Goal: Task Accomplishment & Management: Manage account settings

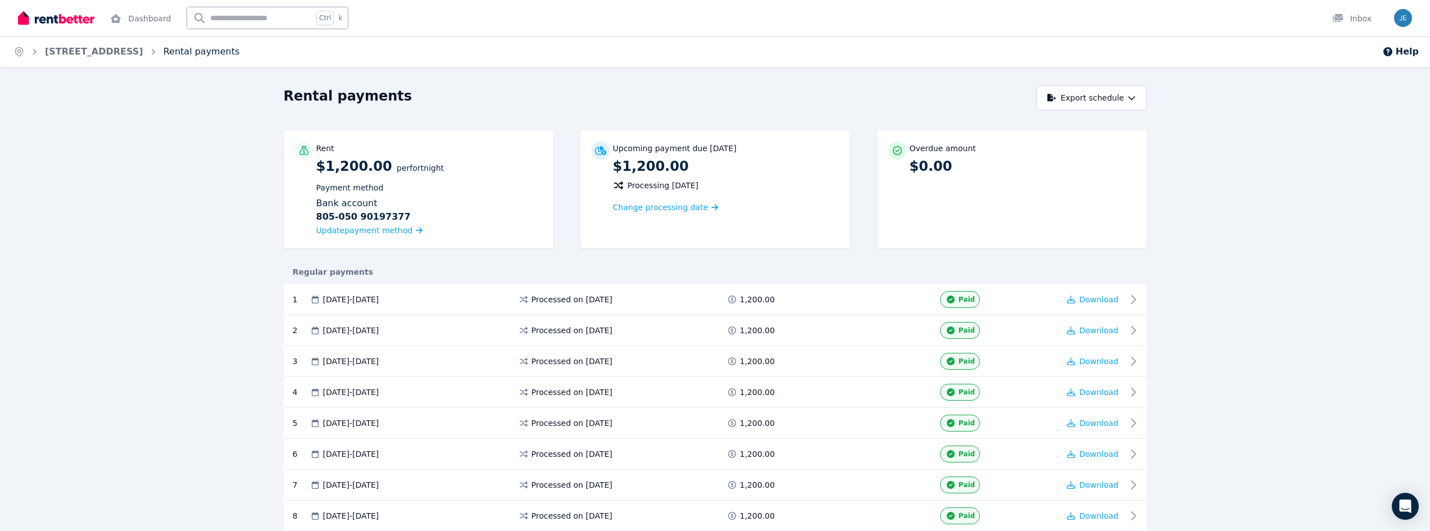
click at [173, 53] on link "Rental payments" at bounding box center [201, 51] width 76 height 11
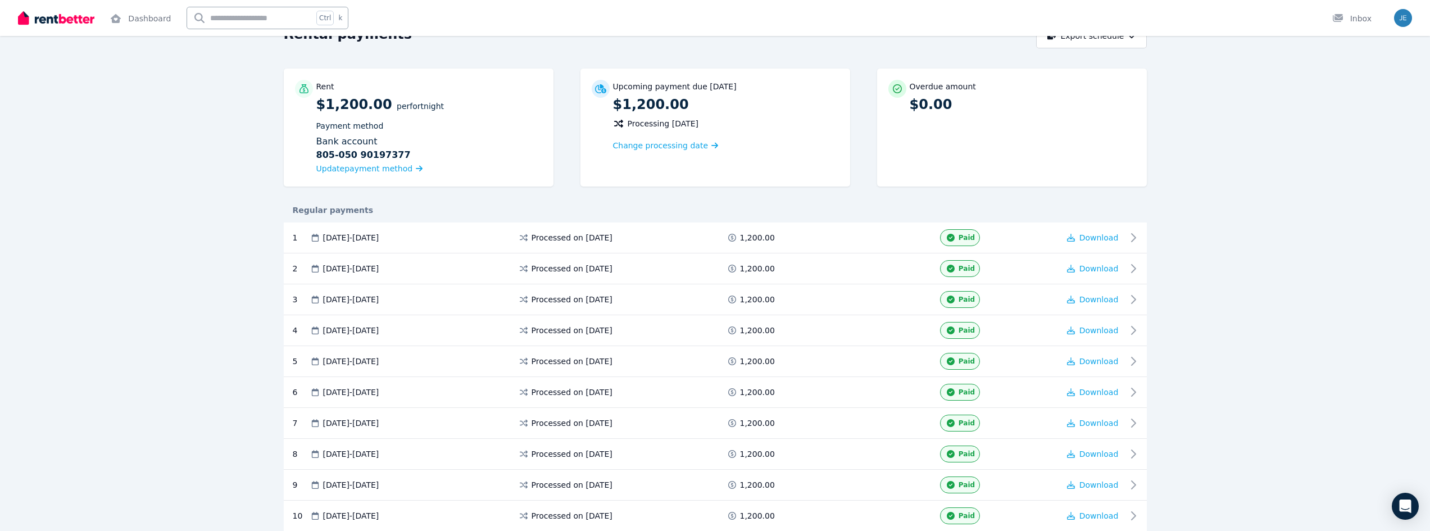
scroll to position [240, 0]
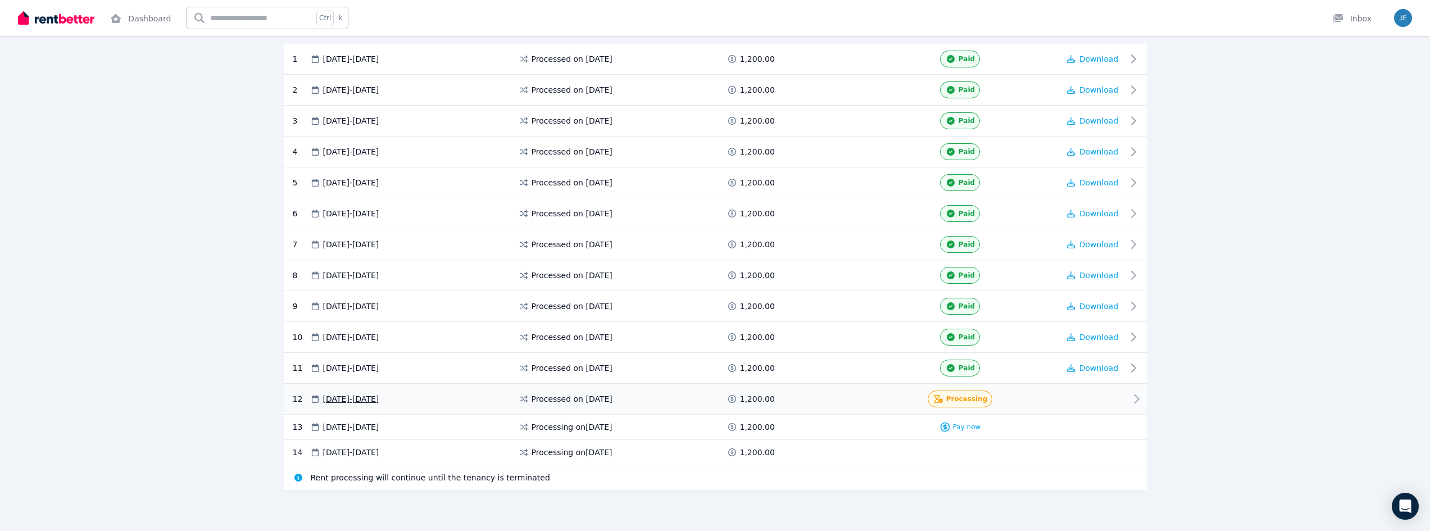
click at [1085, 404] on div at bounding box center [1092, 398] width 67 height 17
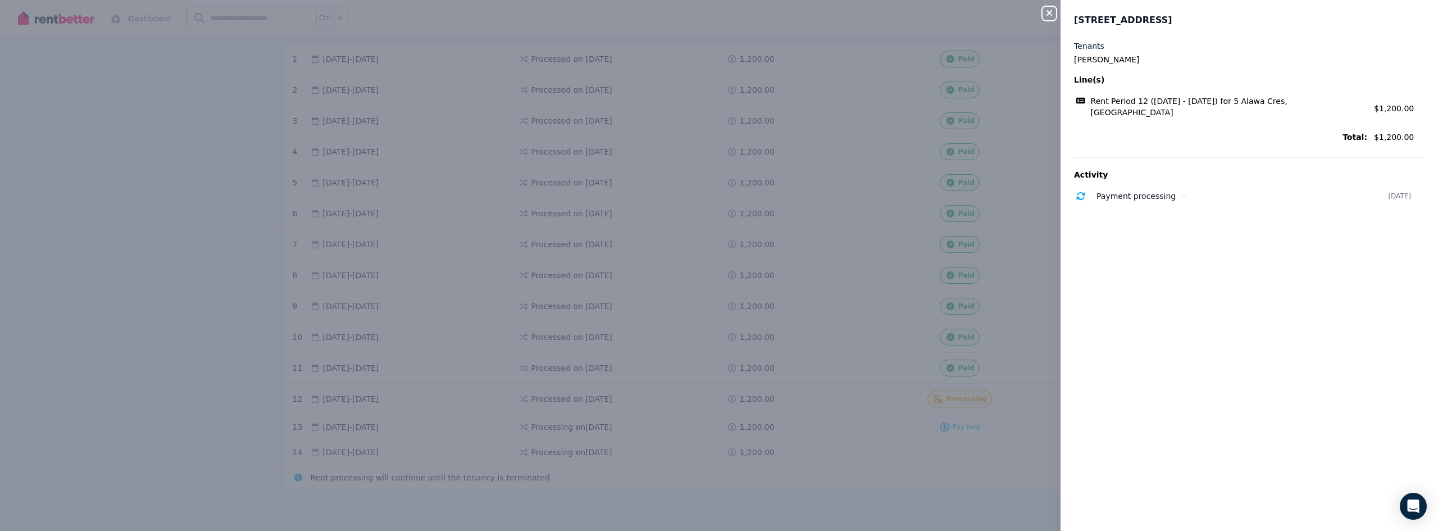
click at [228, 244] on div "Close panel 5 [PERSON_NAME], Alawa Tenants [PERSON_NAME](s) Rent Period 12 ([DA…" at bounding box center [719, 265] width 1438 height 531
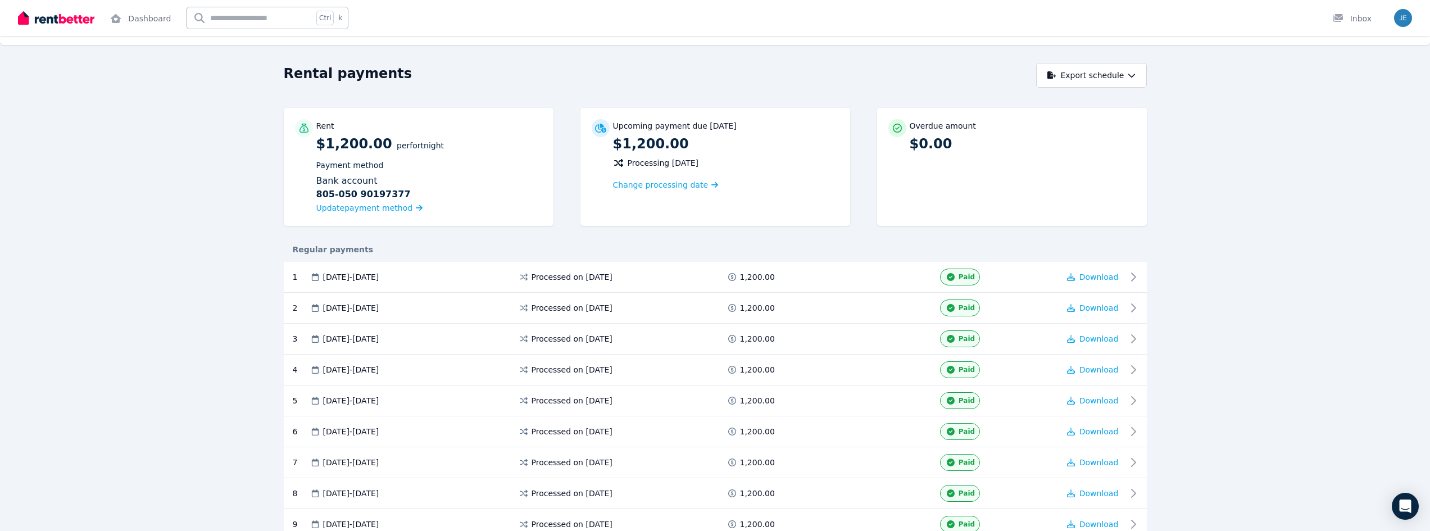
scroll to position [16, 0]
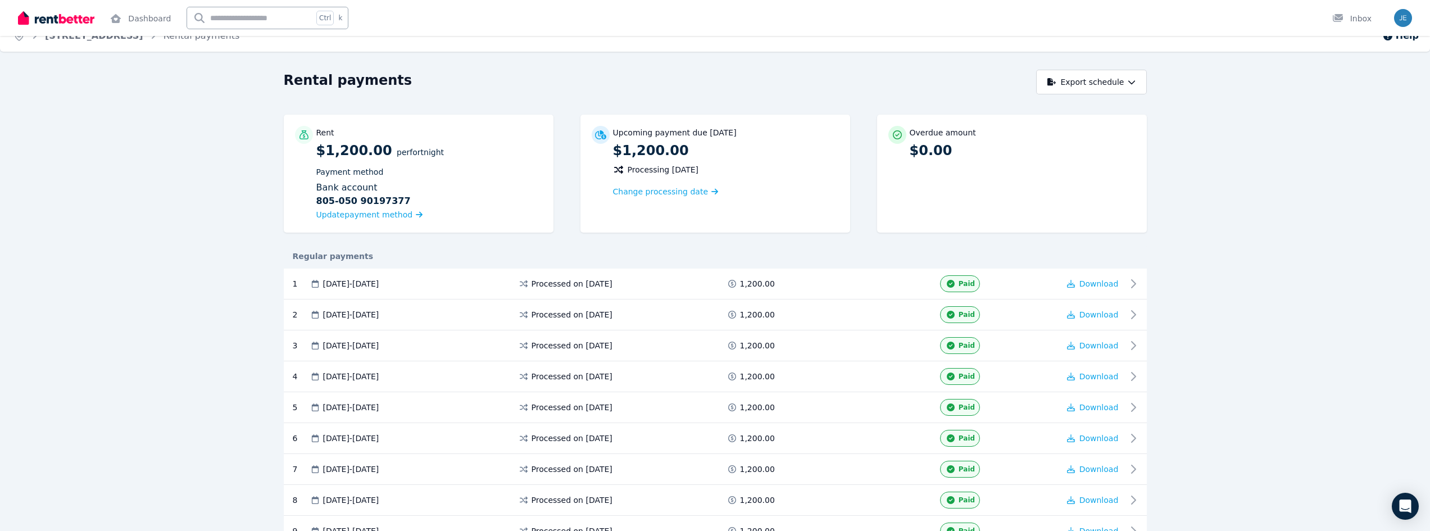
click at [64, 22] on img at bounding box center [56, 18] width 76 height 17
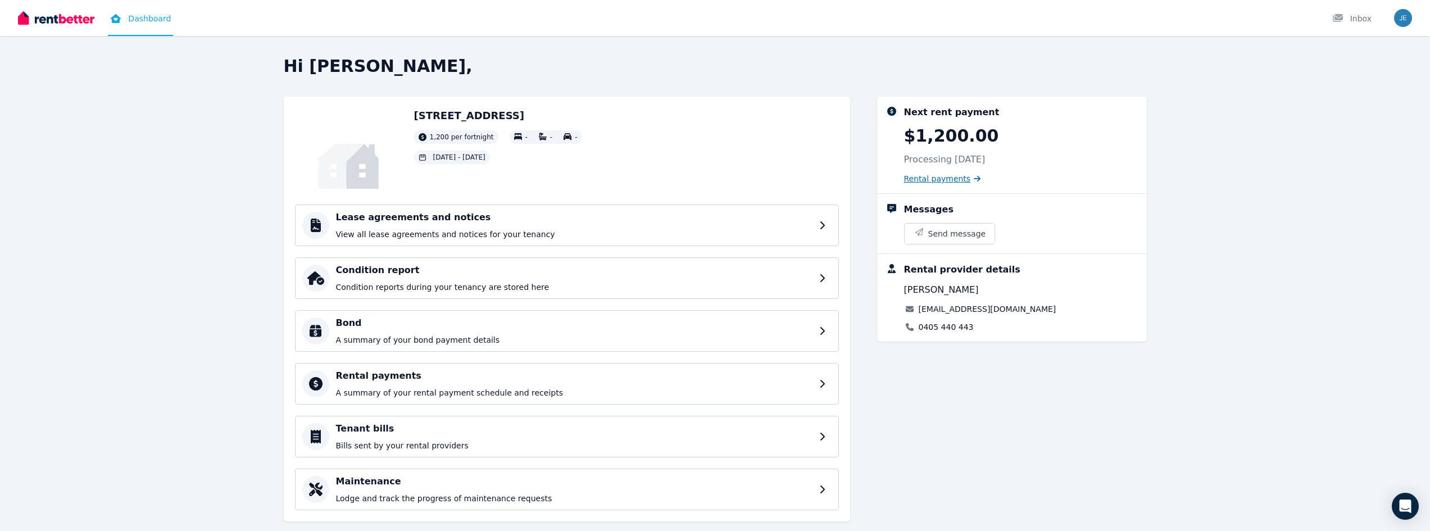
click at [945, 179] on span "Rental payments" at bounding box center [937, 178] width 67 height 11
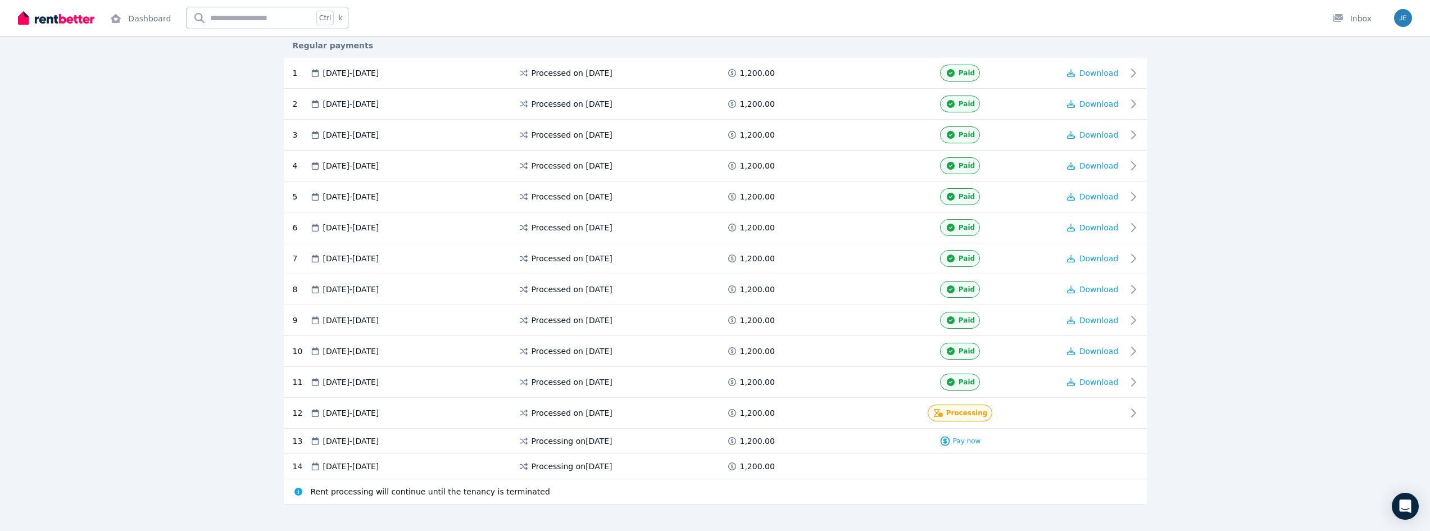
scroll to position [240, 0]
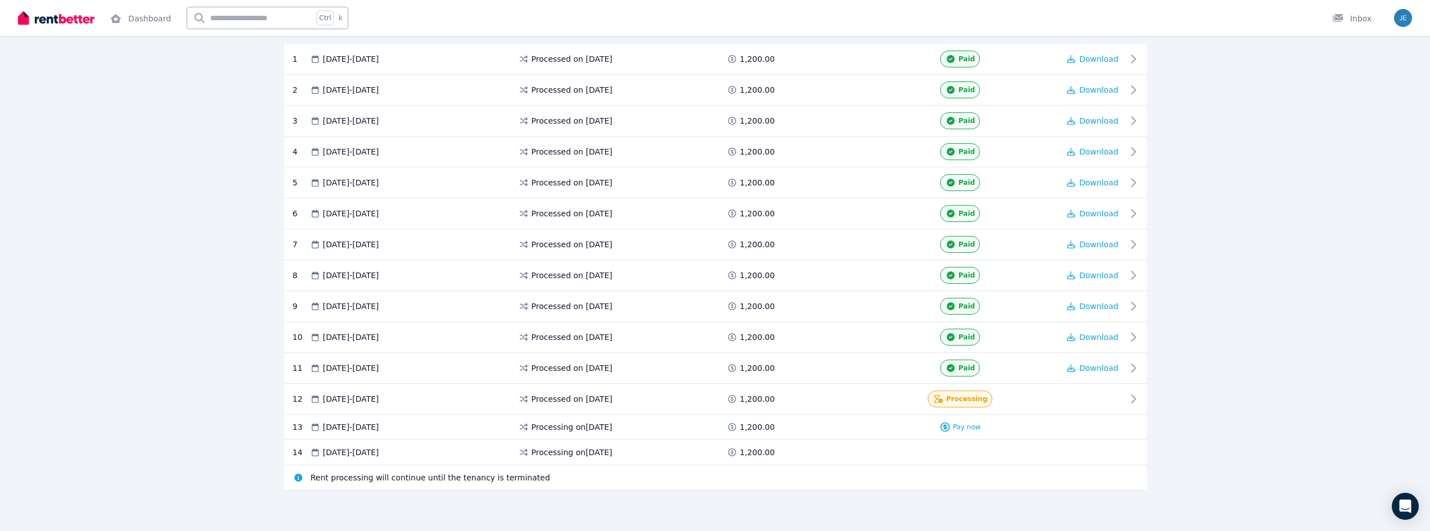
click at [49, 26] on div at bounding box center [56, 18] width 76 height 36
click at [60, 15] on img at bounding box center [56, 18] width 76 height 17
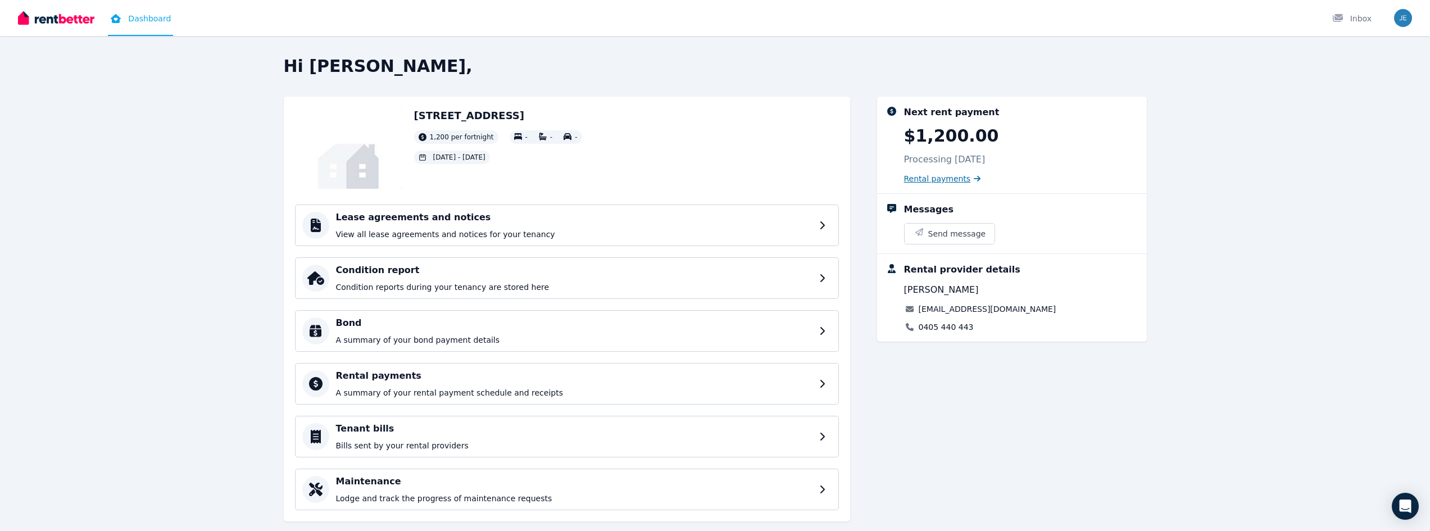
click at [945, 181] on span "Rental payments" at bounding box center [937, 178] width 67 height 11
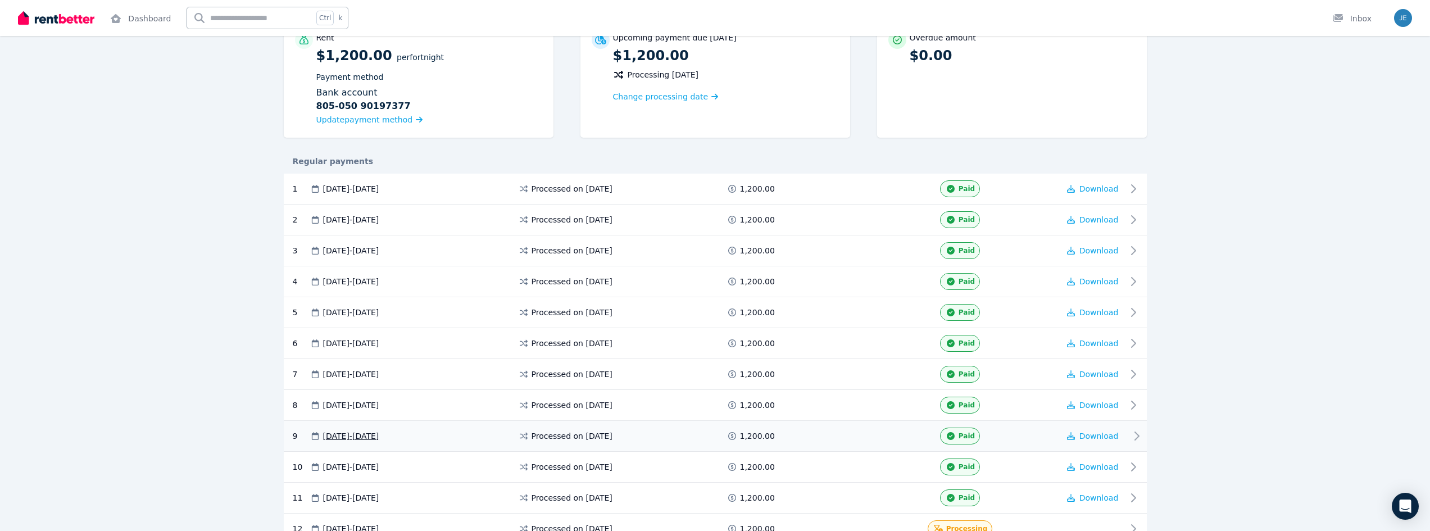
scroll to position [16, 0]
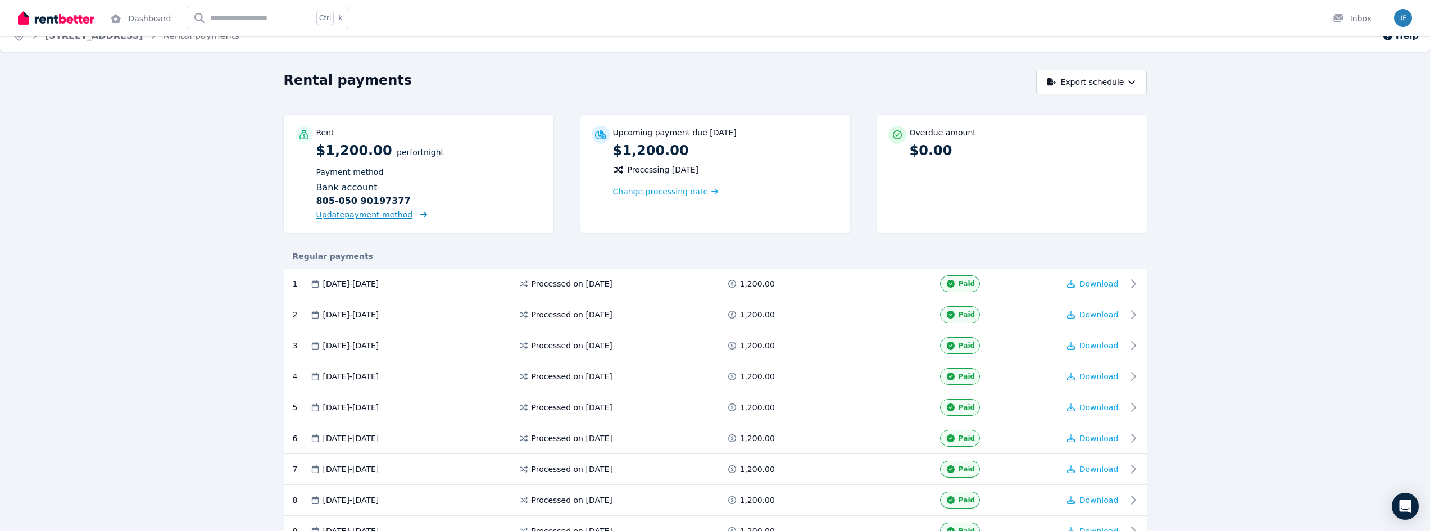
click at [377, 216] on span "Update payment method" at bounding box center [364, 214] width 97 height 9
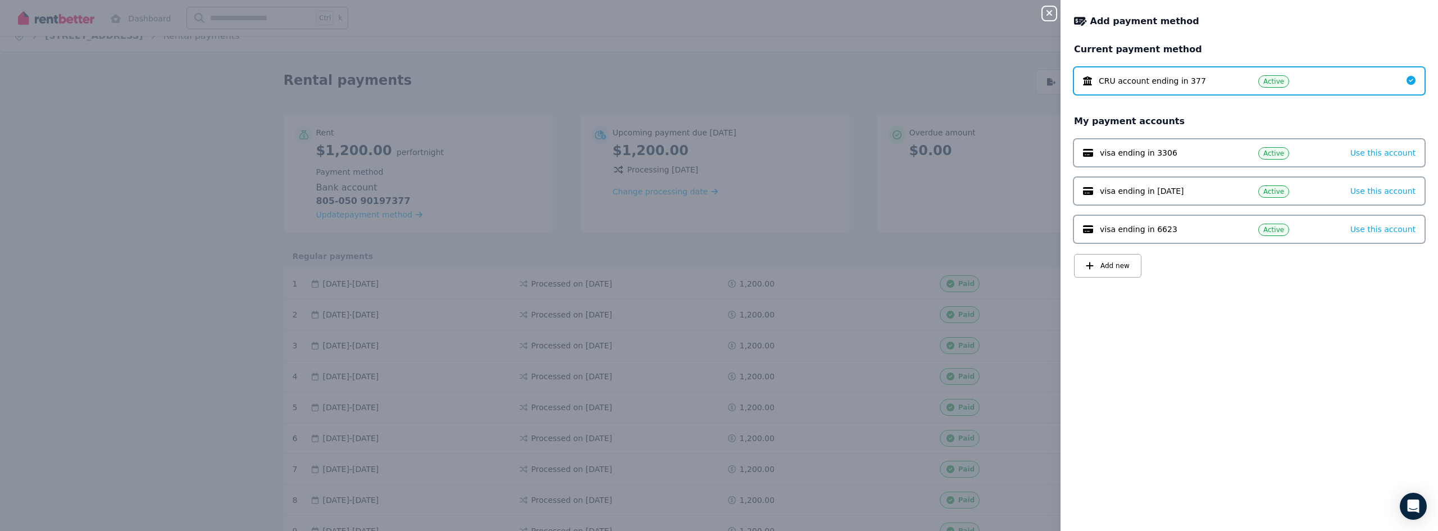
click at [79, 227] on div "Close panel Add payment method Current payment method CRU account ending in 377…" at bounding box center [719, 265] width 1438 height 531
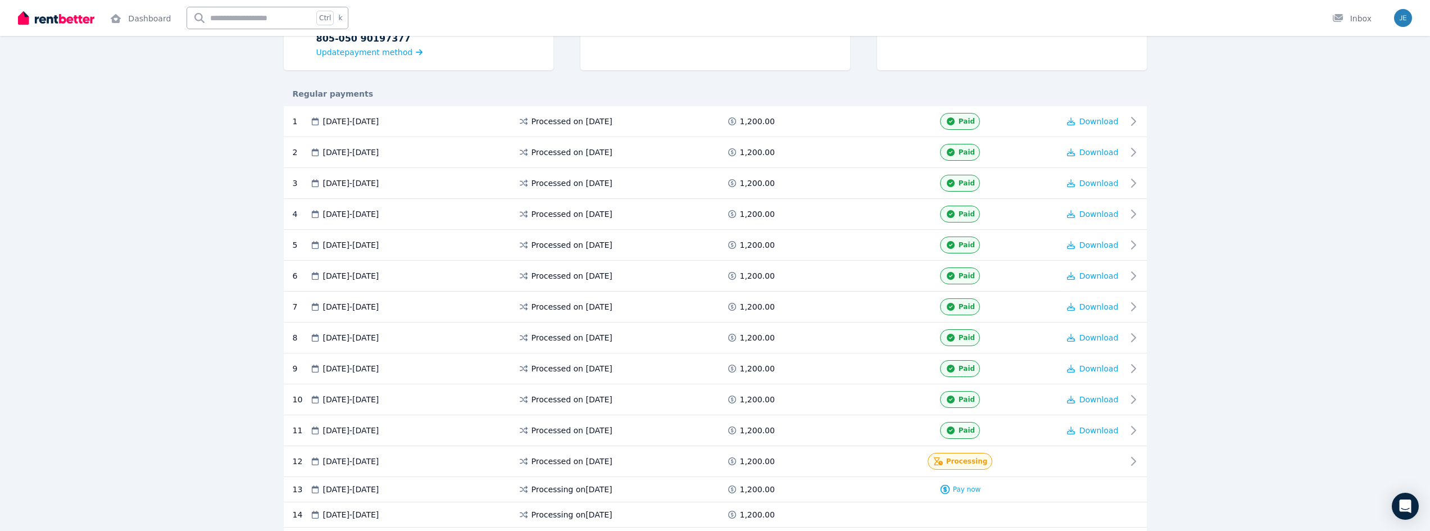
scroll to position [240, 0]
